Goal: Task Accomplishment & Management: Use online tool/utility

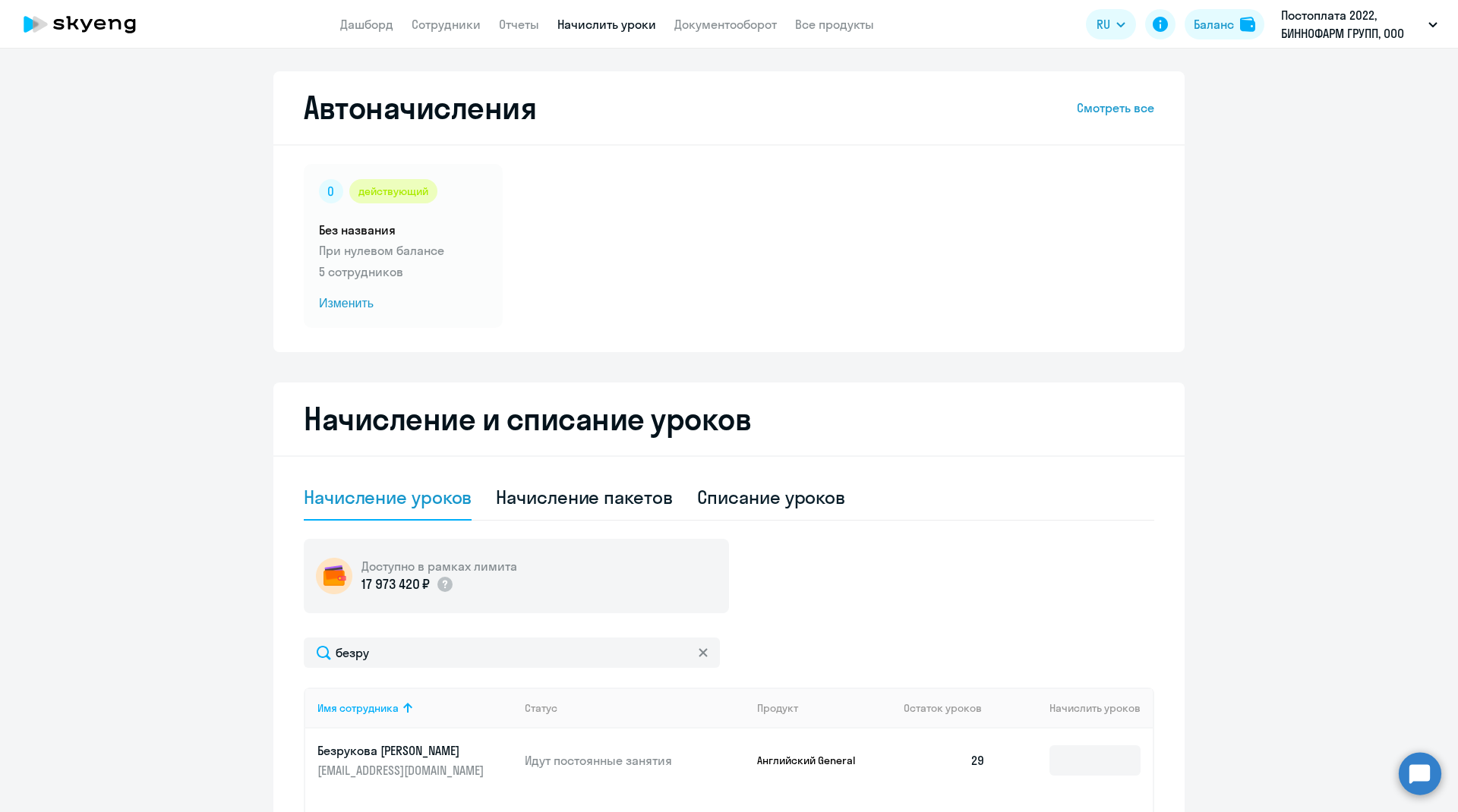
select select "10"
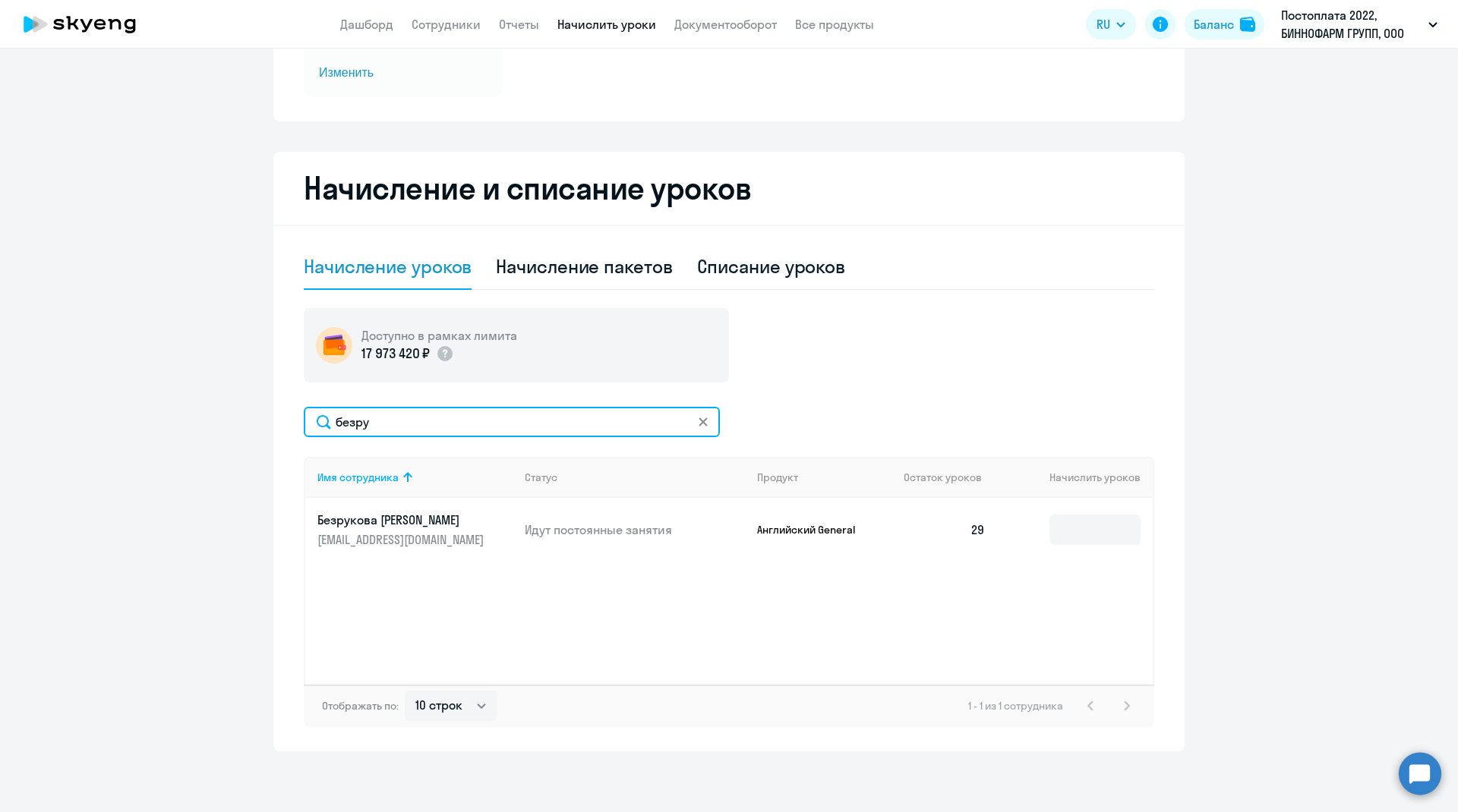
click at [381, 419] on input "безру" at bounding box center [511, 421] width 416 height 30
type input "б"
type input "r"
type input "козл"
click at [1100, 527] on input at bounding box center [1094, 529] width 91 height 30
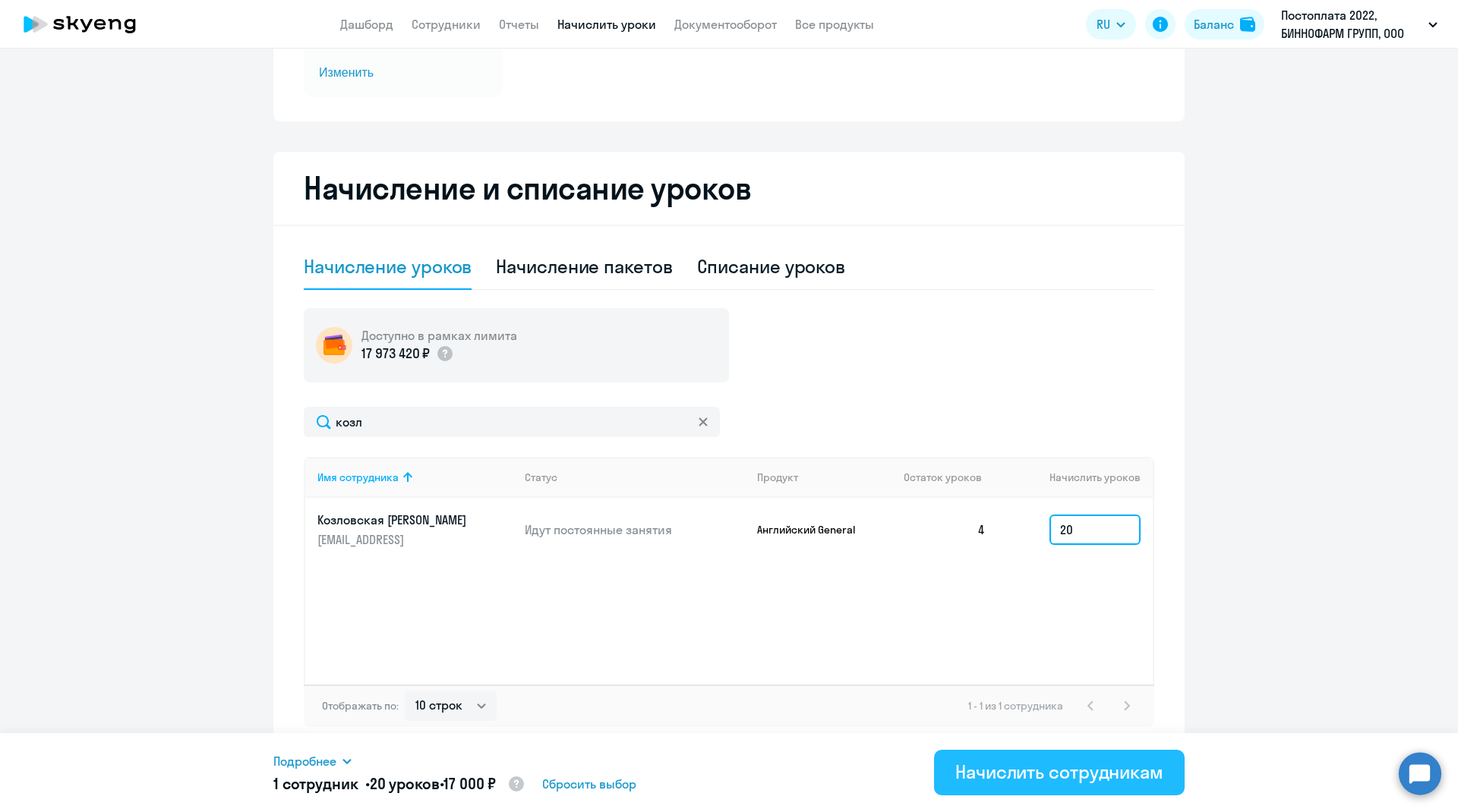
type input "20"
click at [1011, 757] on button "Начислить сотрудникам" at bounding box center [1059, 772] width 250 height 45
